Goal: Transaction & Acquisition: Purchase product/service

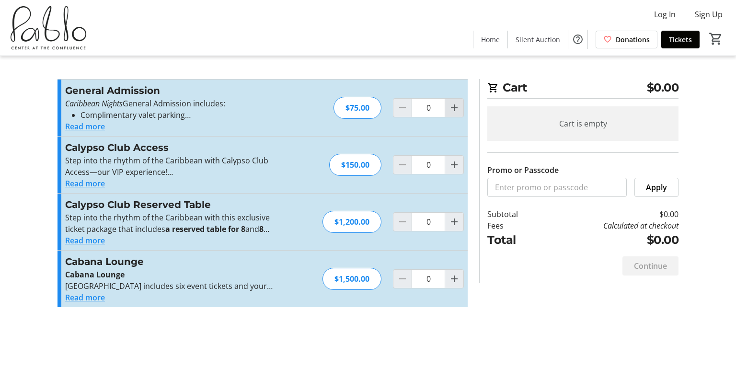
click at [454, 106] on mat-icon "Increment by one" at bounding box center [453, 107] width 11 height 11
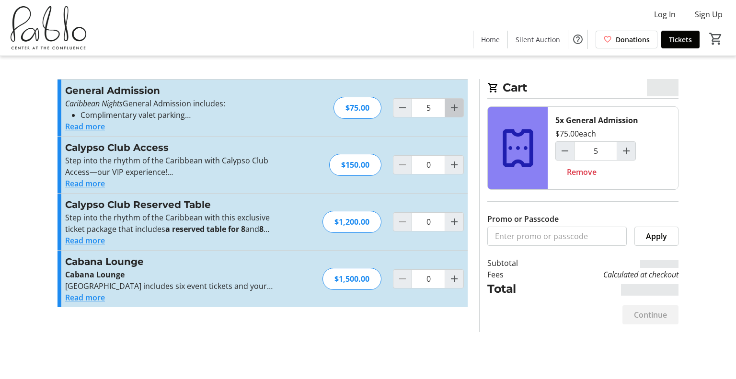
click at [454, 106] on mat-icon "Increment by one" at bounding box center [453, 107] width 11 height 11
type input "6"
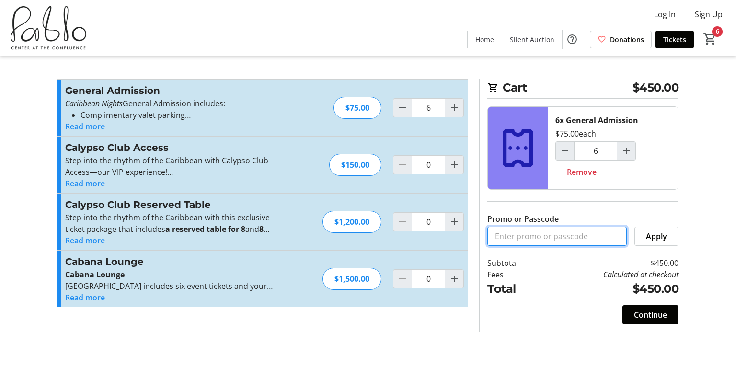
click at [516, 236] on input "Promo or Passcode" at bounding box center [556, 236] width 139 height 19
type input "Bronze Sponsor"
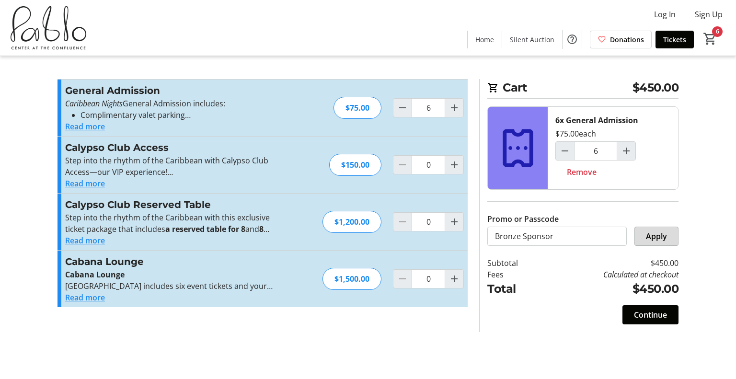
click at [666, 235] on span "Apply" at bounding box center [656, 235] width 21 height 11
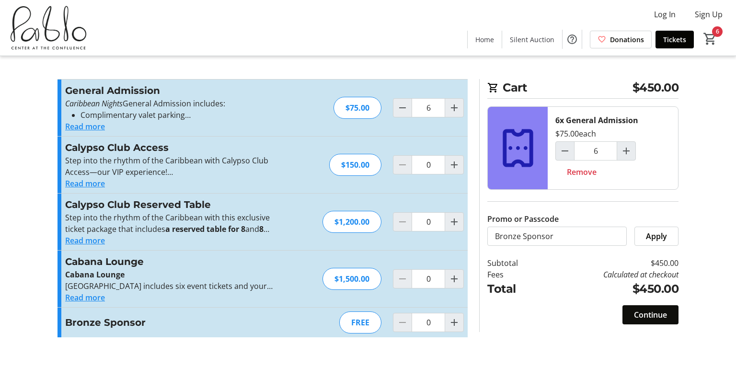
click at [644, 314] on span "Continue" at bounding box center [650, 314] width 33 height 11
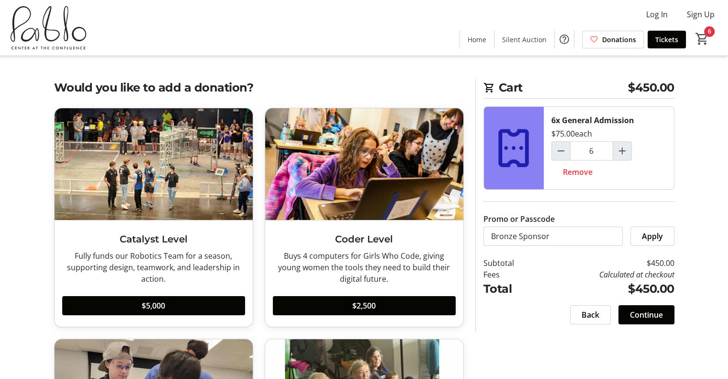
click at [648, 312] on span "Continue" at bounding box center [646, 314] width 33 height 11
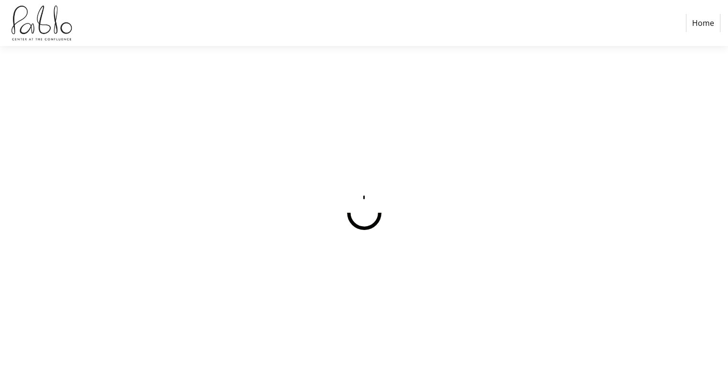
select select
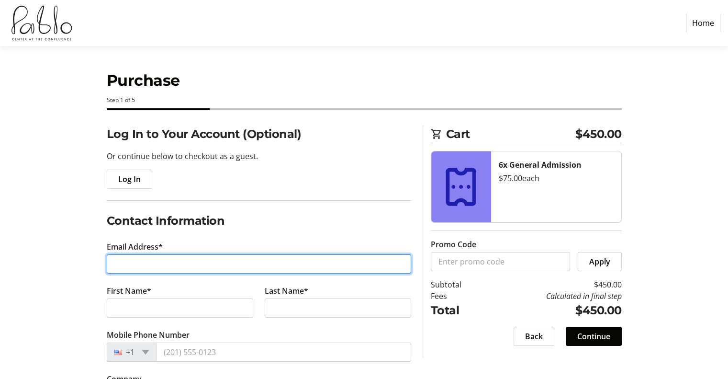
click at [148, 260] on input "Email Address*" at bounding box center [259, 263] width 305 height 19
type input "[EMAIL_ADDRESS][DOMAIN_NAME]"
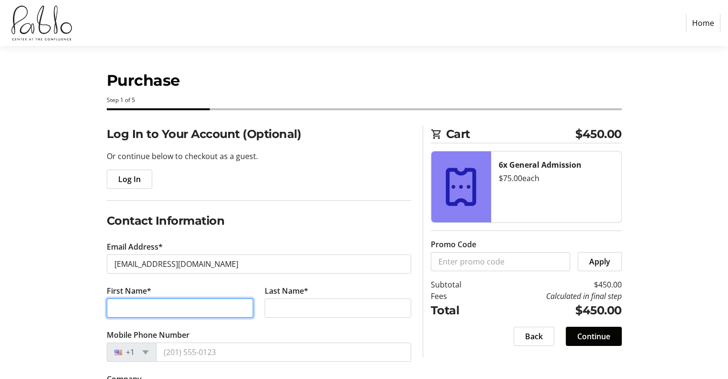
type input "Mark"
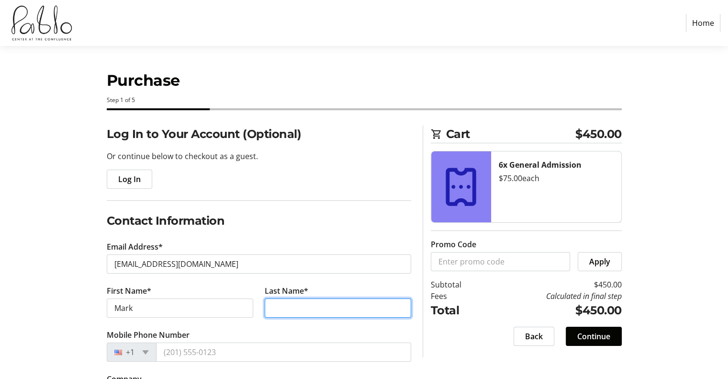
type input "[PERSON_NAME]"
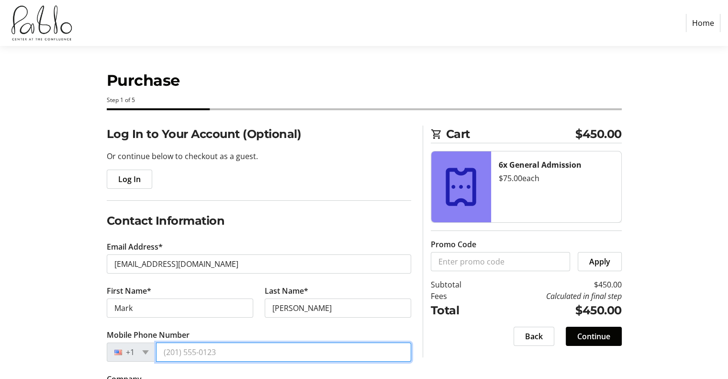
type input "[PHONE_NUMBER]"
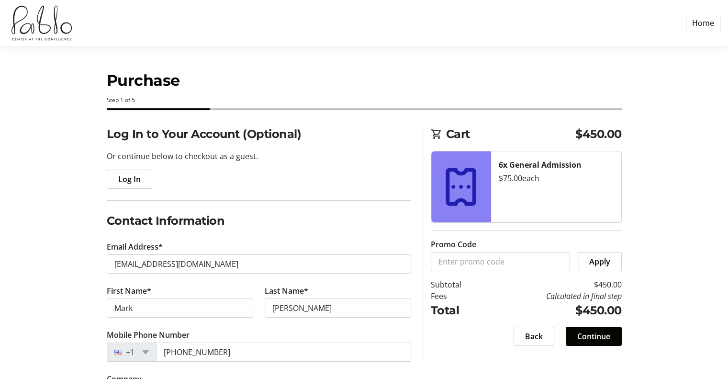
type input "[PERSON_NAME] Metal Studio & Eau Claire Jazz Inc."
type input "[STREET_ADDRESS][PERSON_NAME]"
type input "Altoona"
type input "54720"
select select "US"
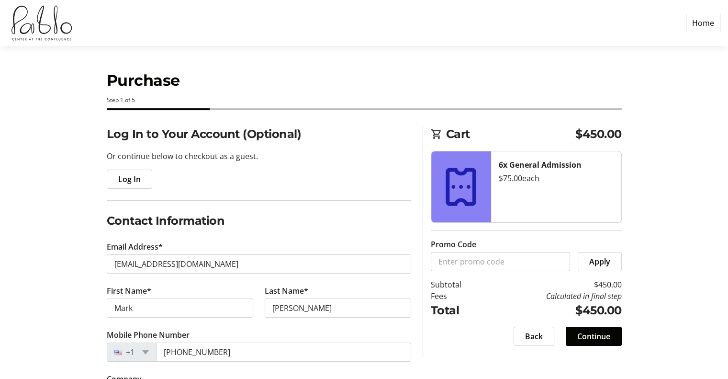
select select "WI"
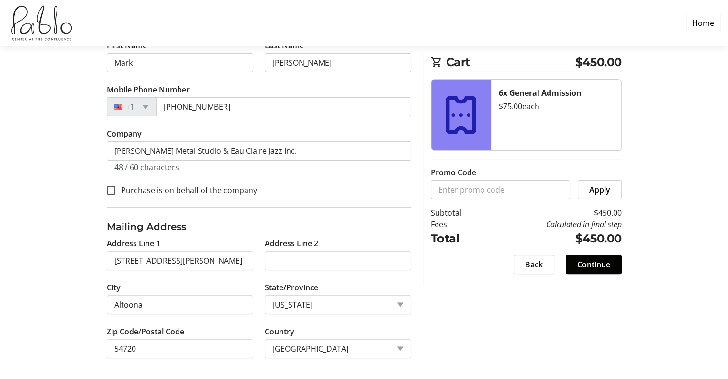
scroll to position [245, 0]
click at [505, 189] on input "Promo Code" at bounding box center [500, 189] width 139 height 19
type input "Bronze Sponsor"
click at [607, 191] on span "Apply" at bounding box center [600, 189] width 21 height 11
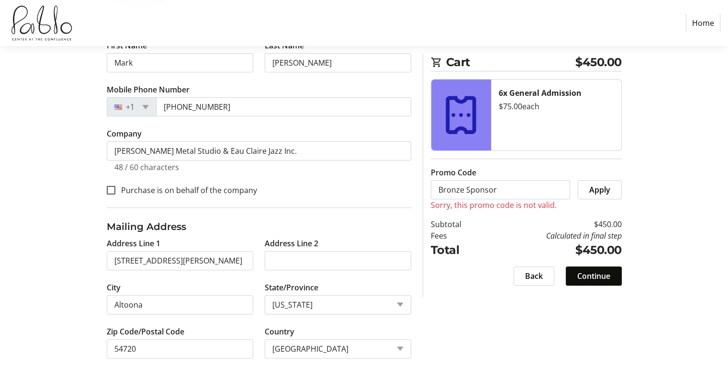
click at [596, 275] on span "Continue" at bounding box center [594, 275] width 33 height 11
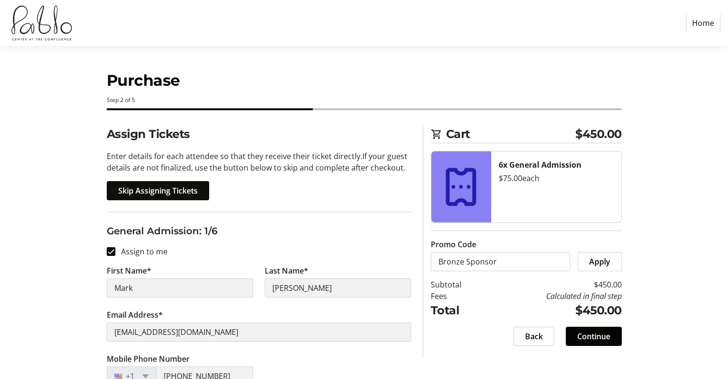
click at [193, 192] on span "Skip Assigning Tickets" at bounding box center [157, 190] width 79 height 11
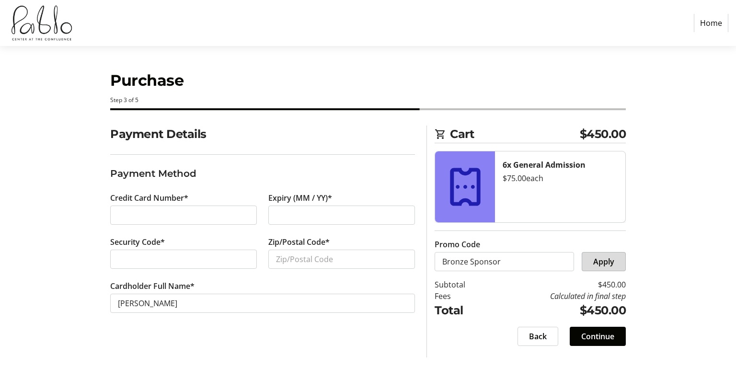
click at [608, 258] on span "Apply" at bounding box center [603, 261] width 21 height 11
click at [609, 261] on span "Apply" at bounding box center [603, 261] width 21 height 11
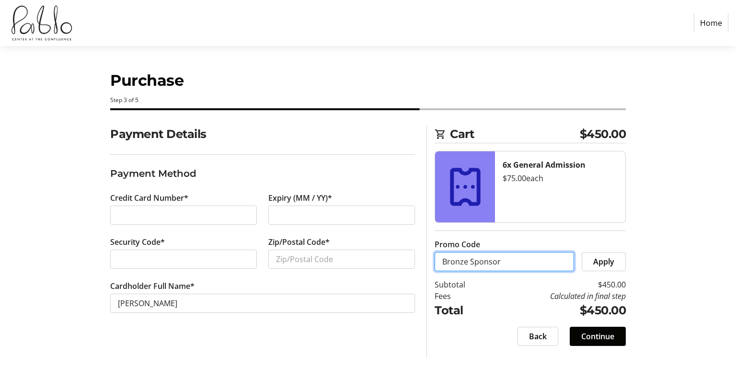
click at [517, 260] on input "Bronze Sponsor" at bounding box center [503, 261] width 139 height 19
